Goal: Task Accomplishment & Management: Manage account settings

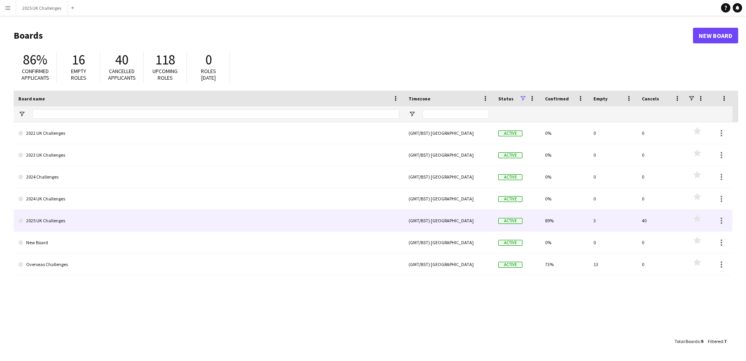
click at [43, 220] on link "2025 UK Challenges" at bounding box center [208, 221] width 381 height 22
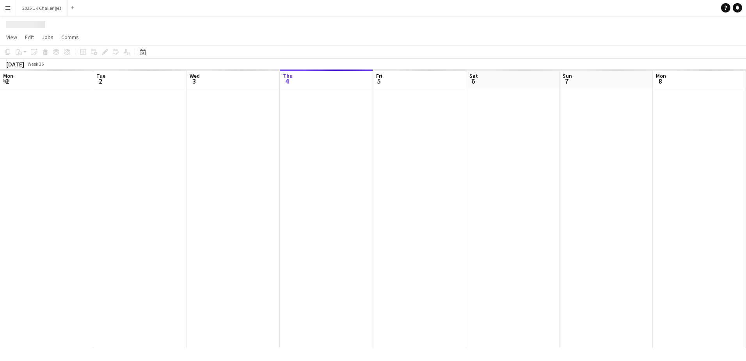
scroll to position [0, 186]
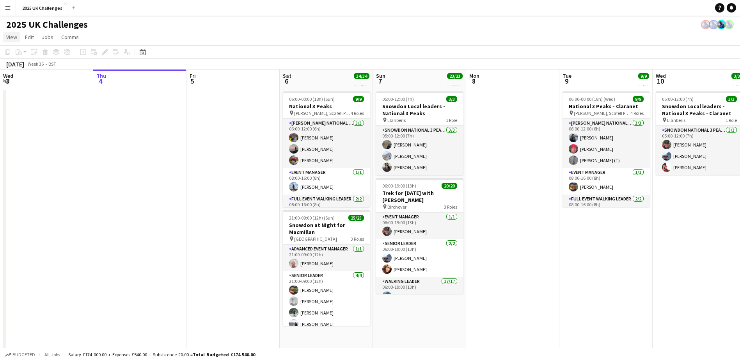
click at [11, 37] on span "View" at bounding box center [11, 37] width 11 height 7
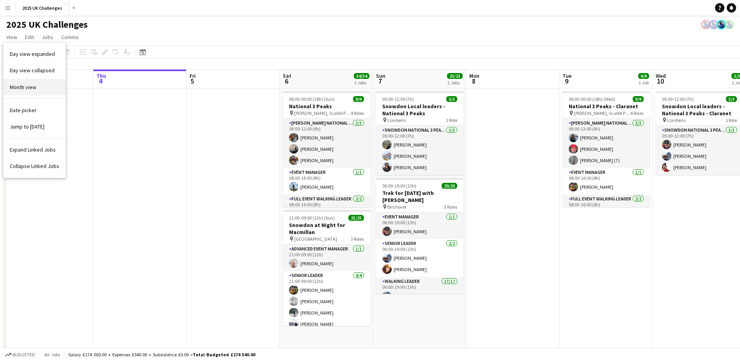
click at [12, 86] on span "Month view" at bounding box center [23, 86] width 27 height 7
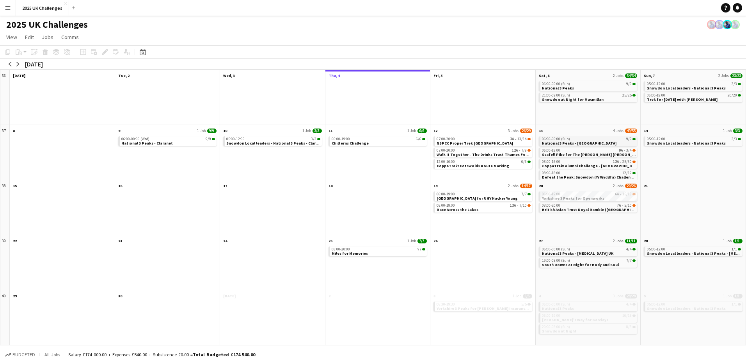
scroll to position [5, 0]
click at [452, 142] on span "NSPCC Proper Trek [GEOGRAPHIC_DATA]" at bounding box center [475, 142] width 76 height 5
click at [125, 50] on icon "Applicants" at bounding box center [127, 52] width 6 height 6
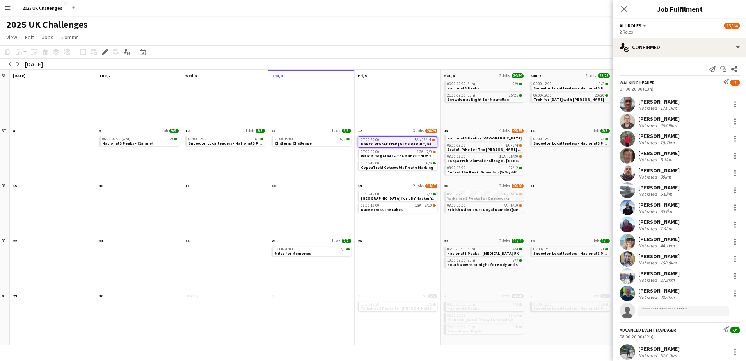
scroll to position [21, 0]
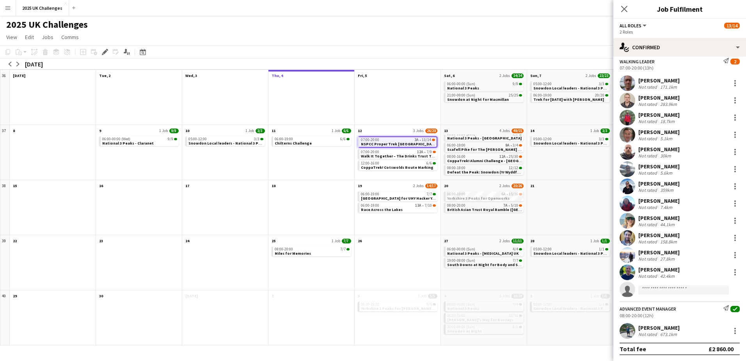
click at [699, 28] on div "All roles All roles Walking Leader Advanced Event Manager 13/14" at bounding box center [680, 25] width 120 height 7
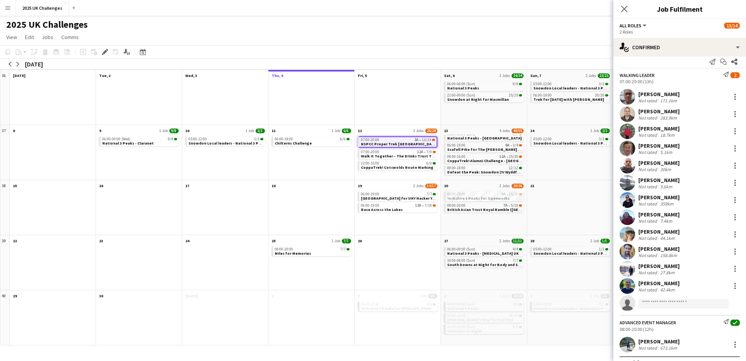
scroll to position [0, 0]
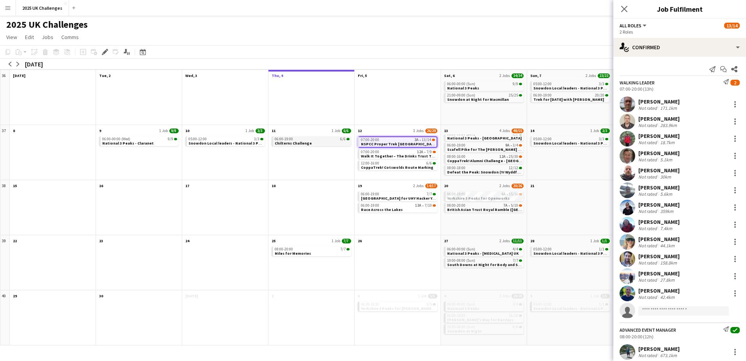
click at [308, 142] on app-month-view-job-card "06:00-19:00 6/6 Chilterns Challenge" at bounding box center [312, 141] width 80 height 10
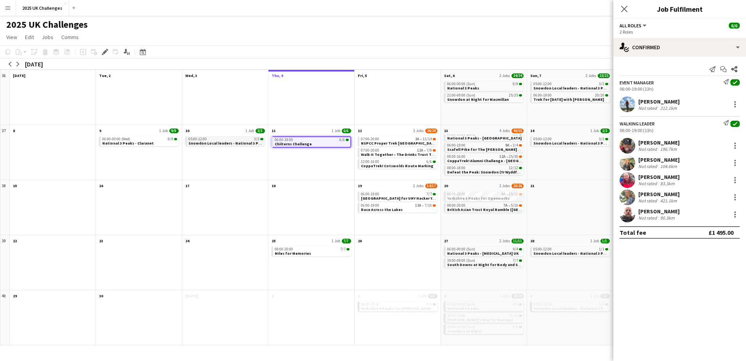
click at [237, 145] on span "Snowdon Local leaders - National 3 Peaks - Claranet" at bounding box center [237, 142] width 98 height 5
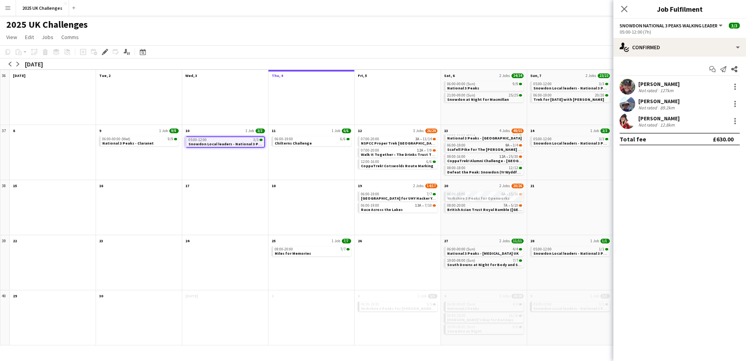
click at [298, 135] on div "06:00-19:00 6/6 Chilterns Challenge" at bounding box center [311, 157] width 86 height 45
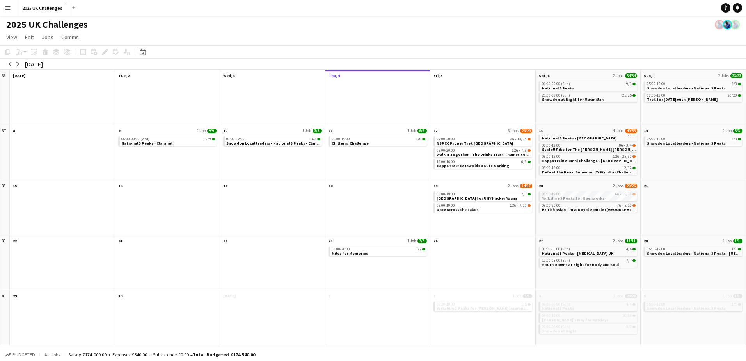
click at [6, 9] on app-icon "Menu" at bounding box center [8, 8] width 6 height 6
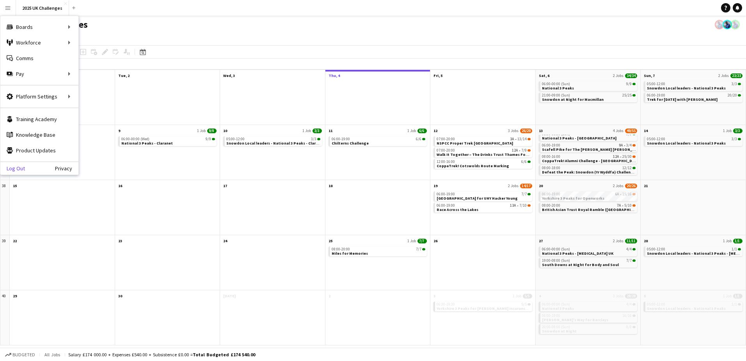
click at [18, 167] on link "Log Out" at bounding box center [12, 168] width 25 height 6
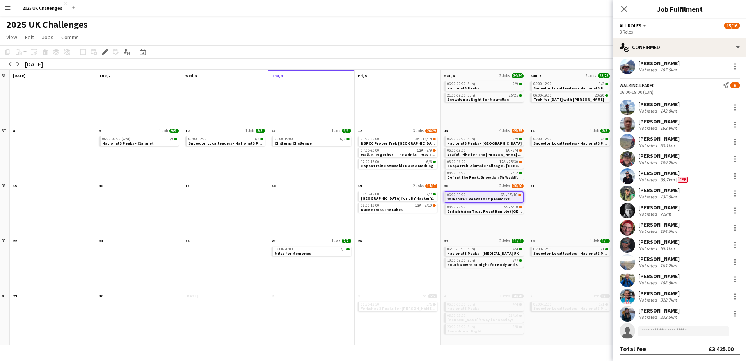
scroll to position [80, 0]
click at [649, 312] on div "[PERSON_NAME]" at bounding box center [658, 309] width 41 height 7
